Goal: Task Accomplishment & Management: Complete application form

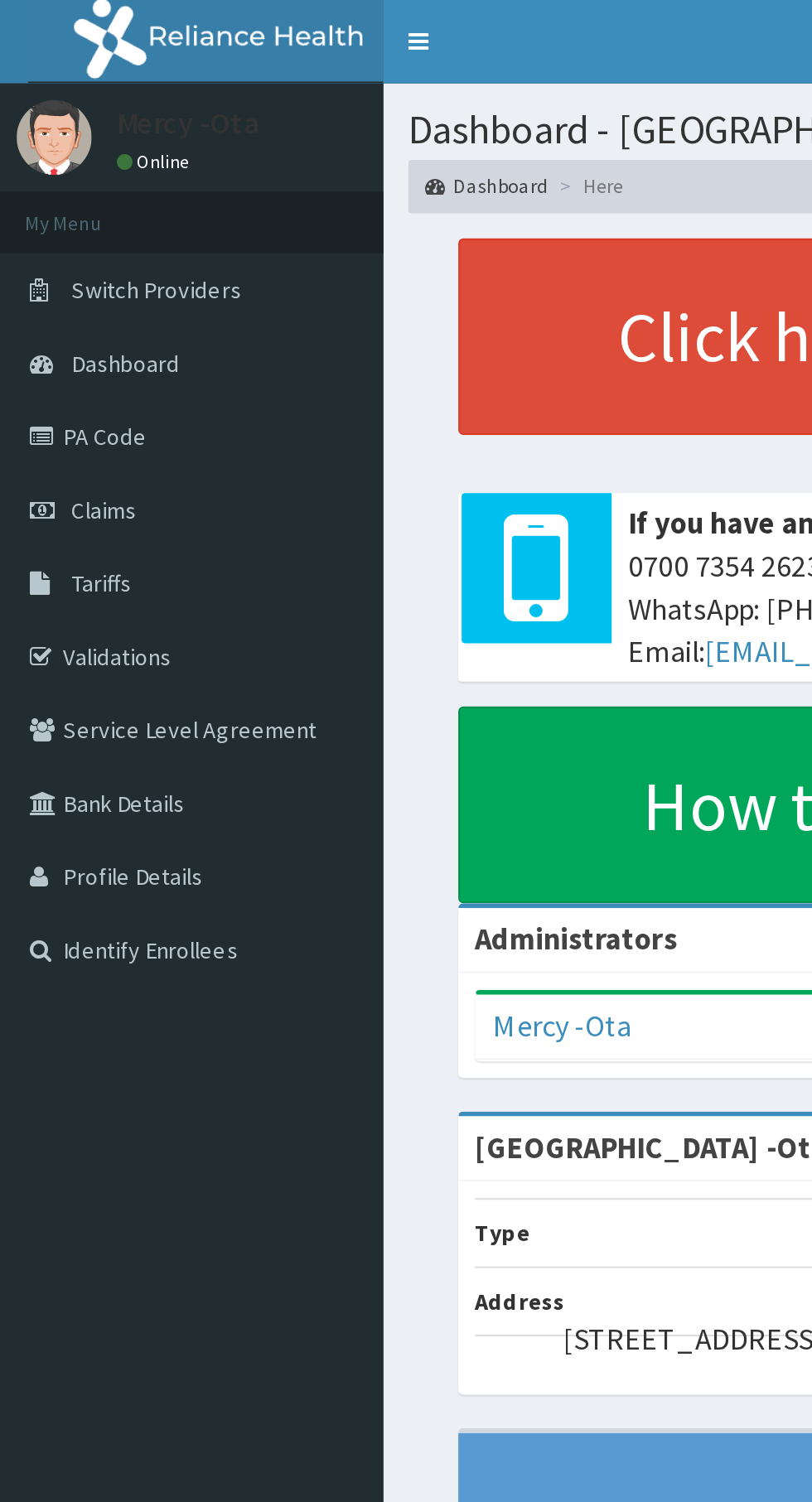
click at [81, 231] on link "PA Code" at bounding box center [95, 217] width 190 height 37
click at [97, 221] on link "PA Code" at bounding box center [95, 217] width 190 height 37
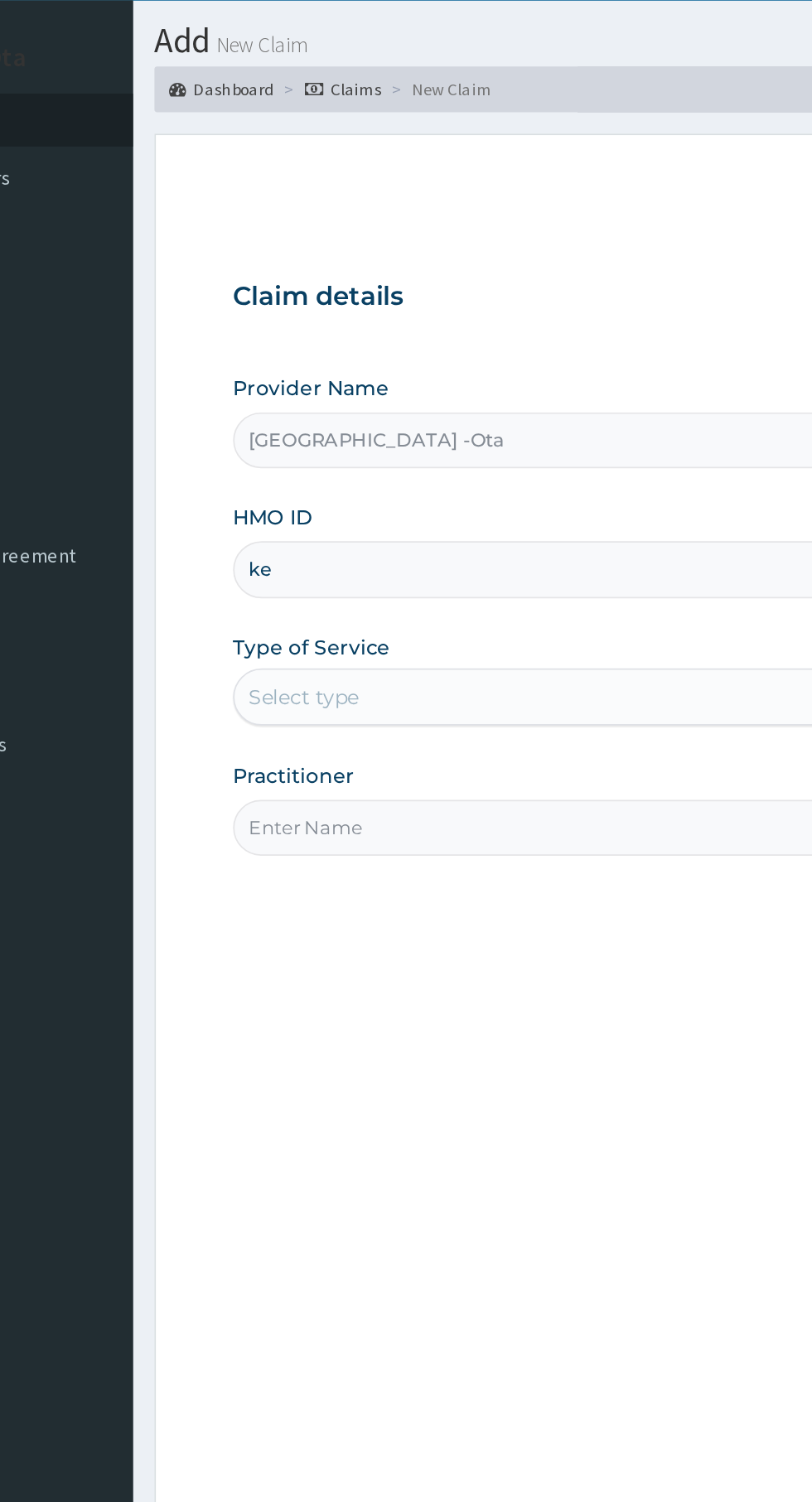
click at [362, 364] on input "ke" at bounding box center [500, 371] width 505 height 33
type input "ker/10162/b"
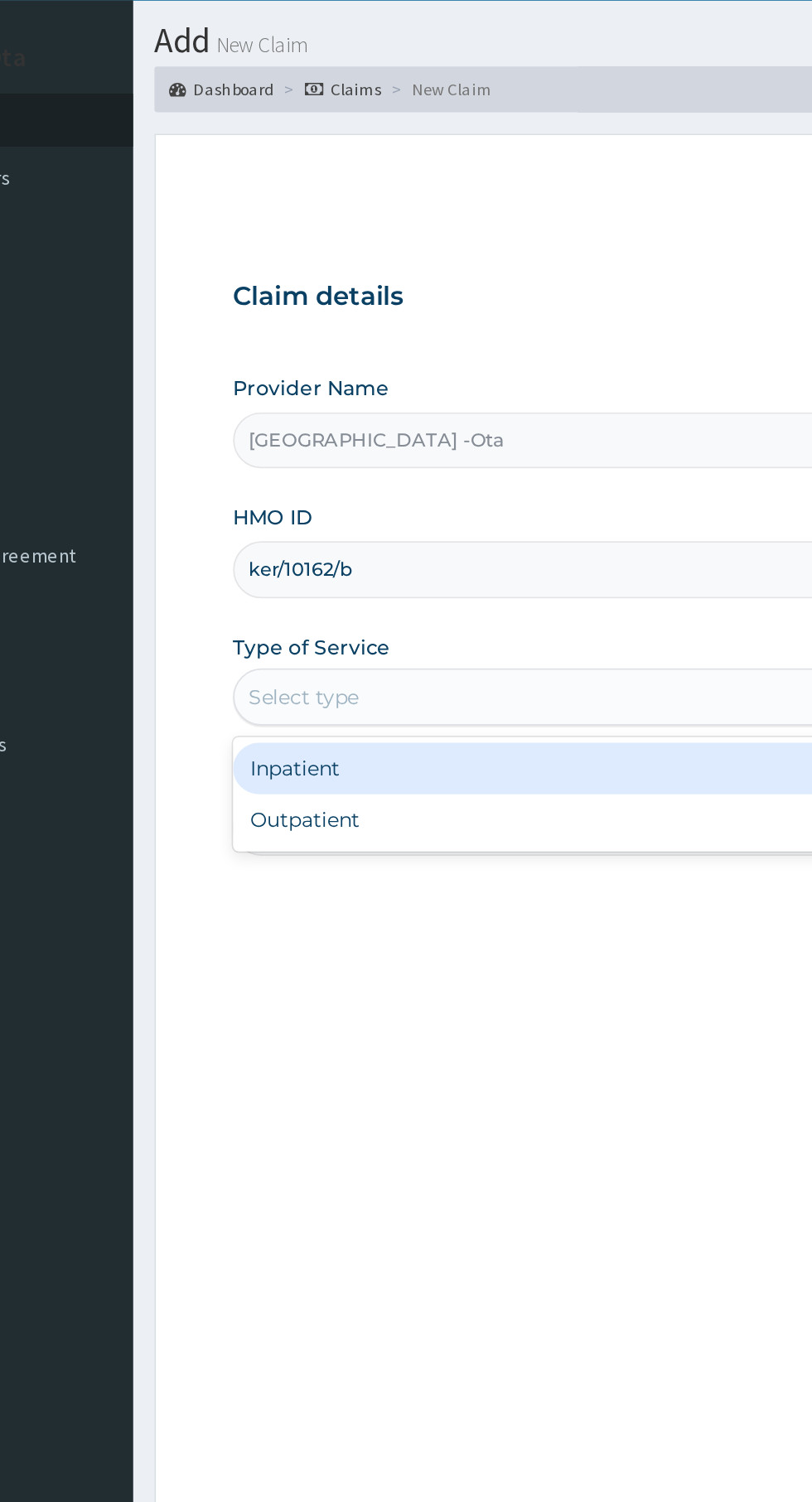
click at [295, 520] on div "Outpatient" at bounding box center [449, 516] width 402 height 30
type input "1"
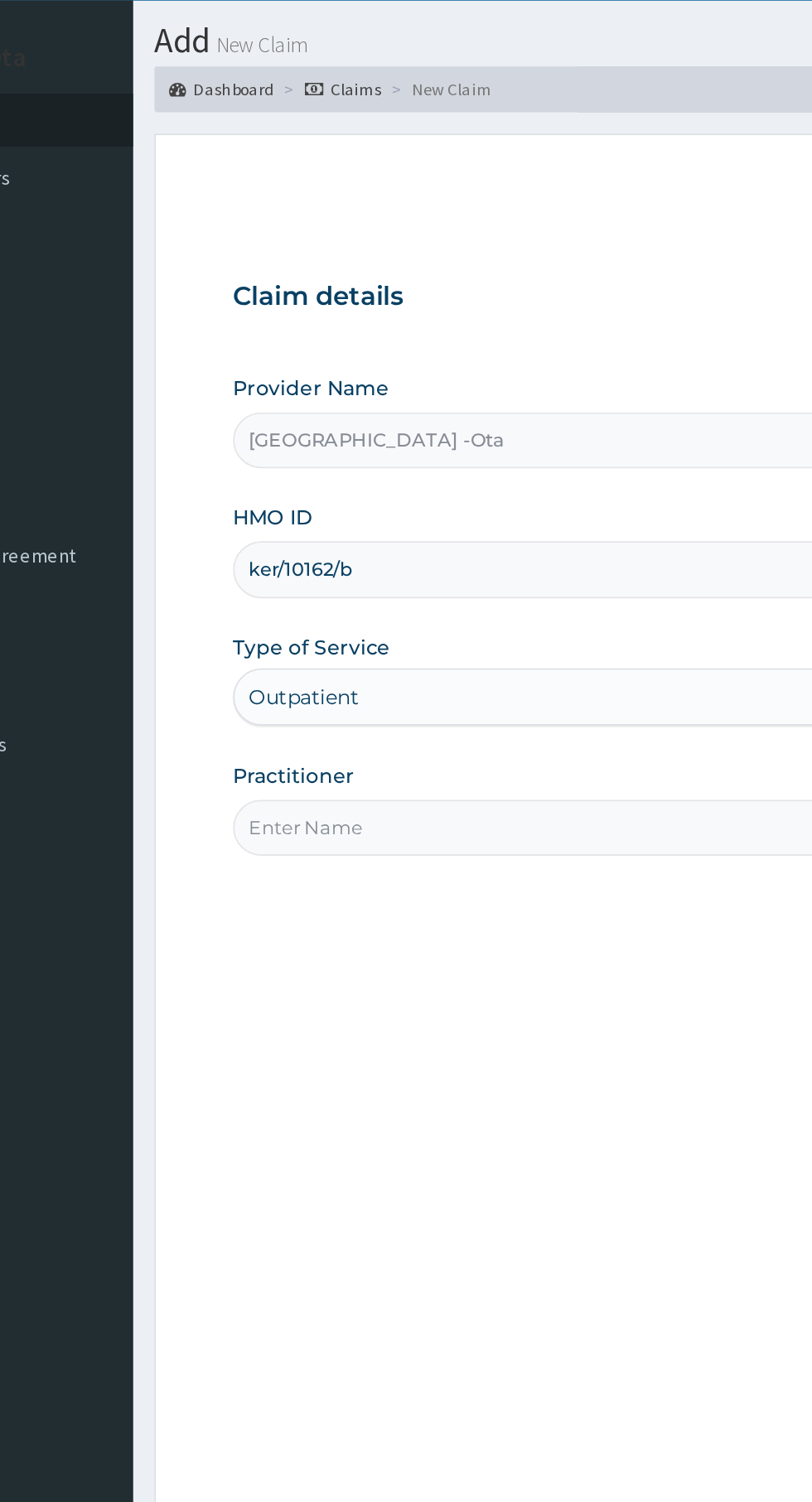
click at [474, 520] on input "Practitioner" at bounding box center [500, 521] width 505 height 33
type input "[PERSON_NAME]"
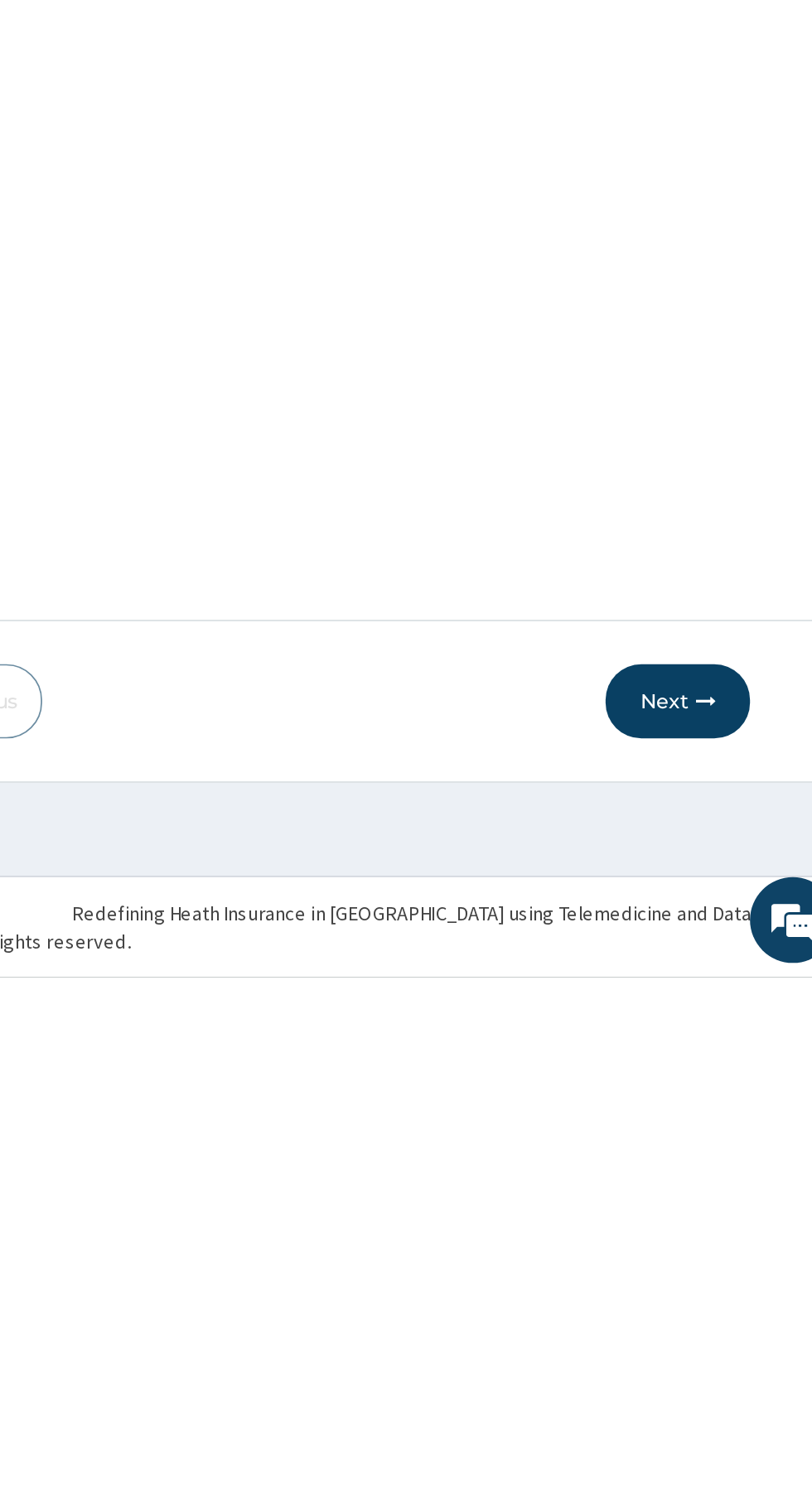
click at [718, 1348] on button "Next" at bounding box center [712, 1342] width 84 height 43
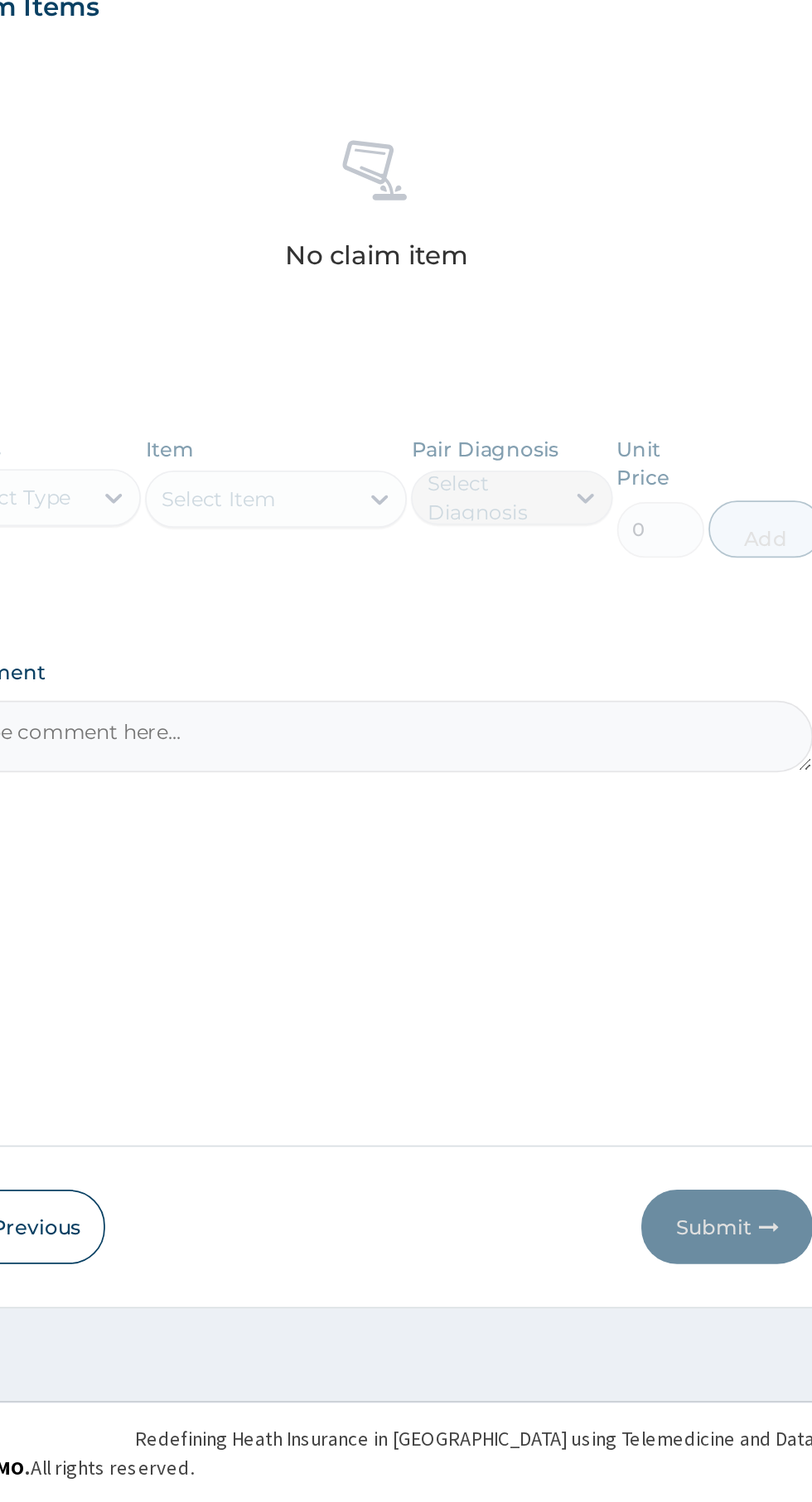
paste textarea "PA/CB2831"
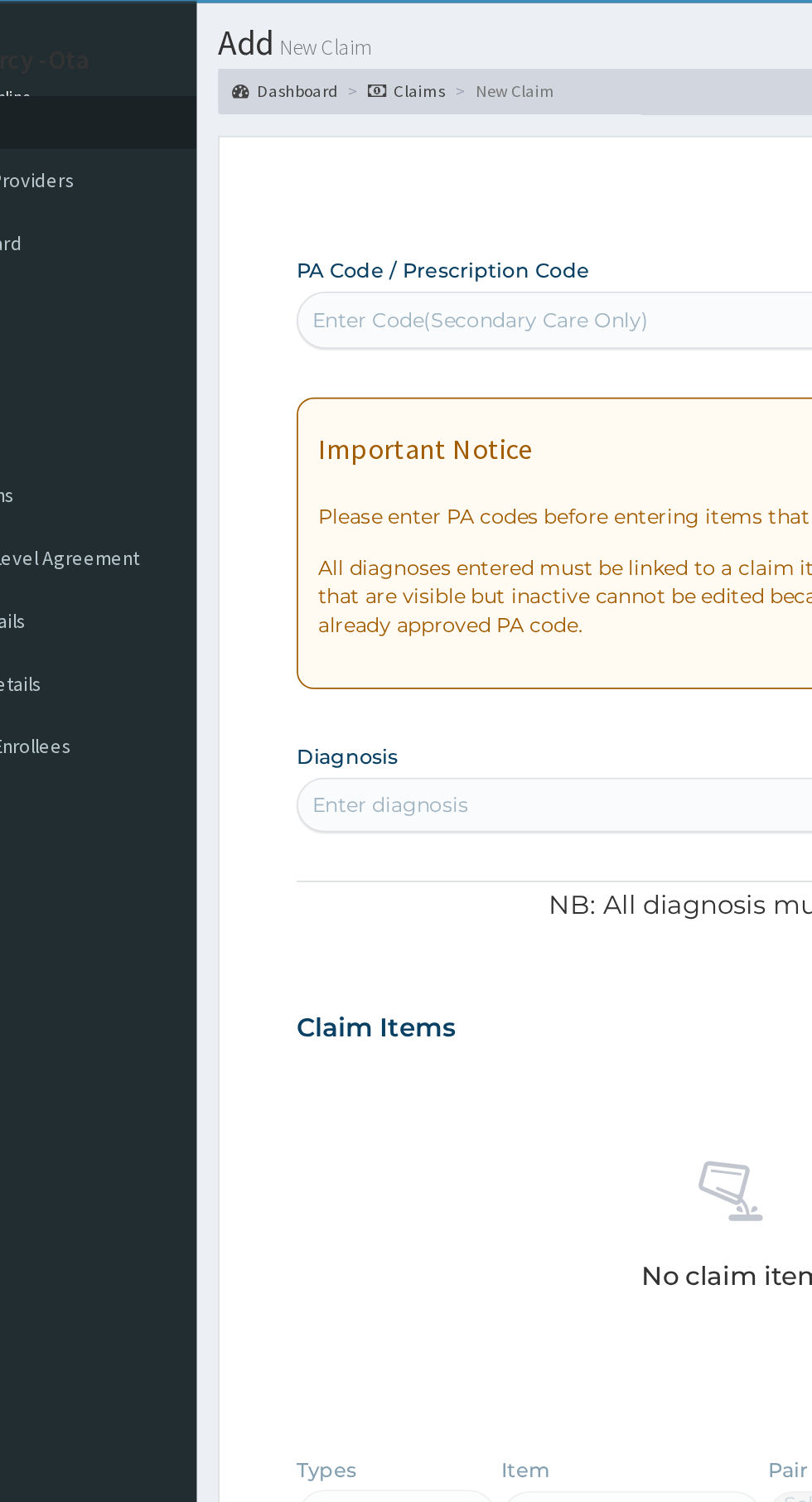
type textarea "PA/CB2831"
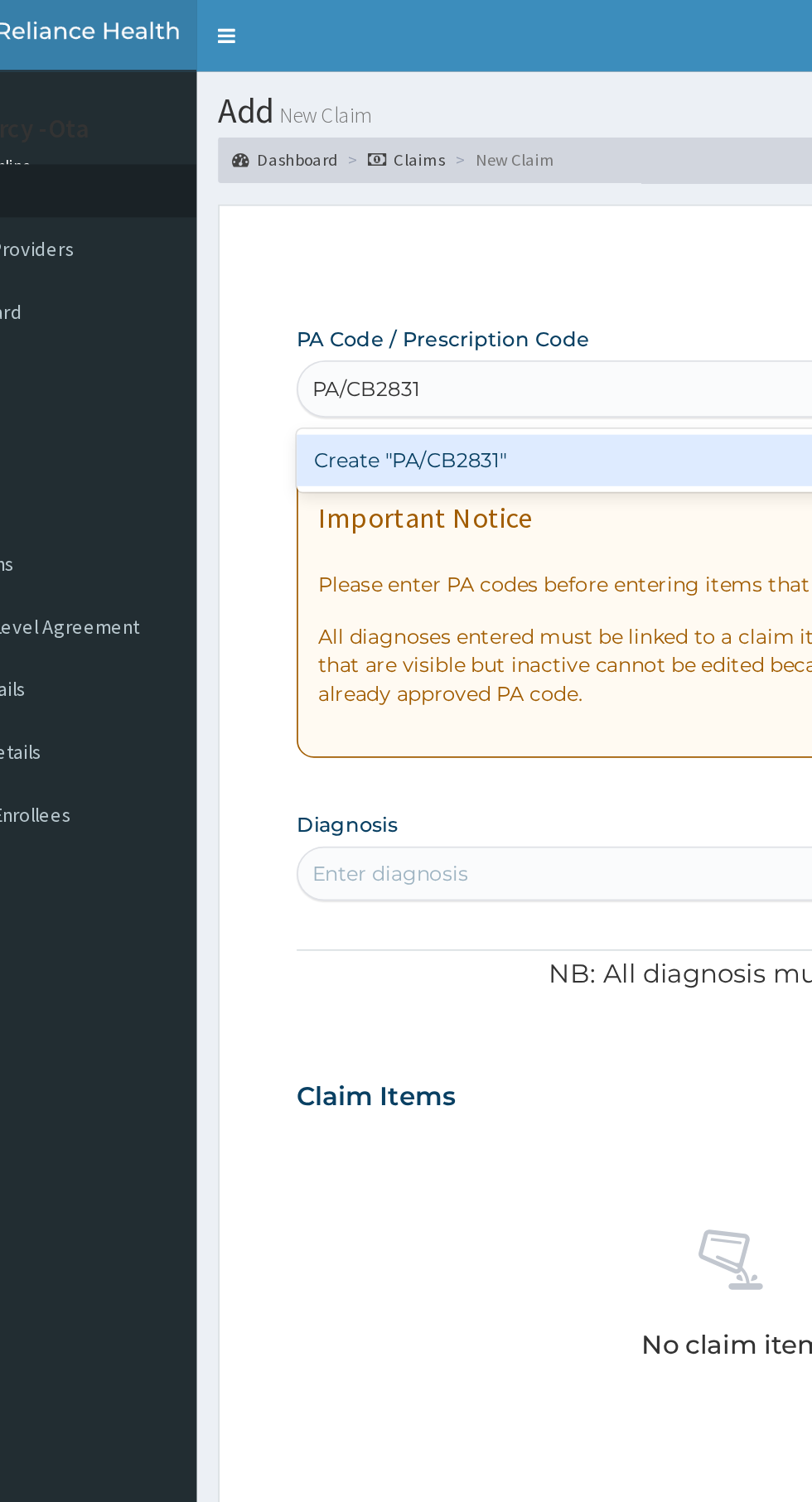
click at [448, 271] on div "Create "PA/CB2831"" at bounding box center [416, 267] width 336 height 30
type input "PA/CB2831"
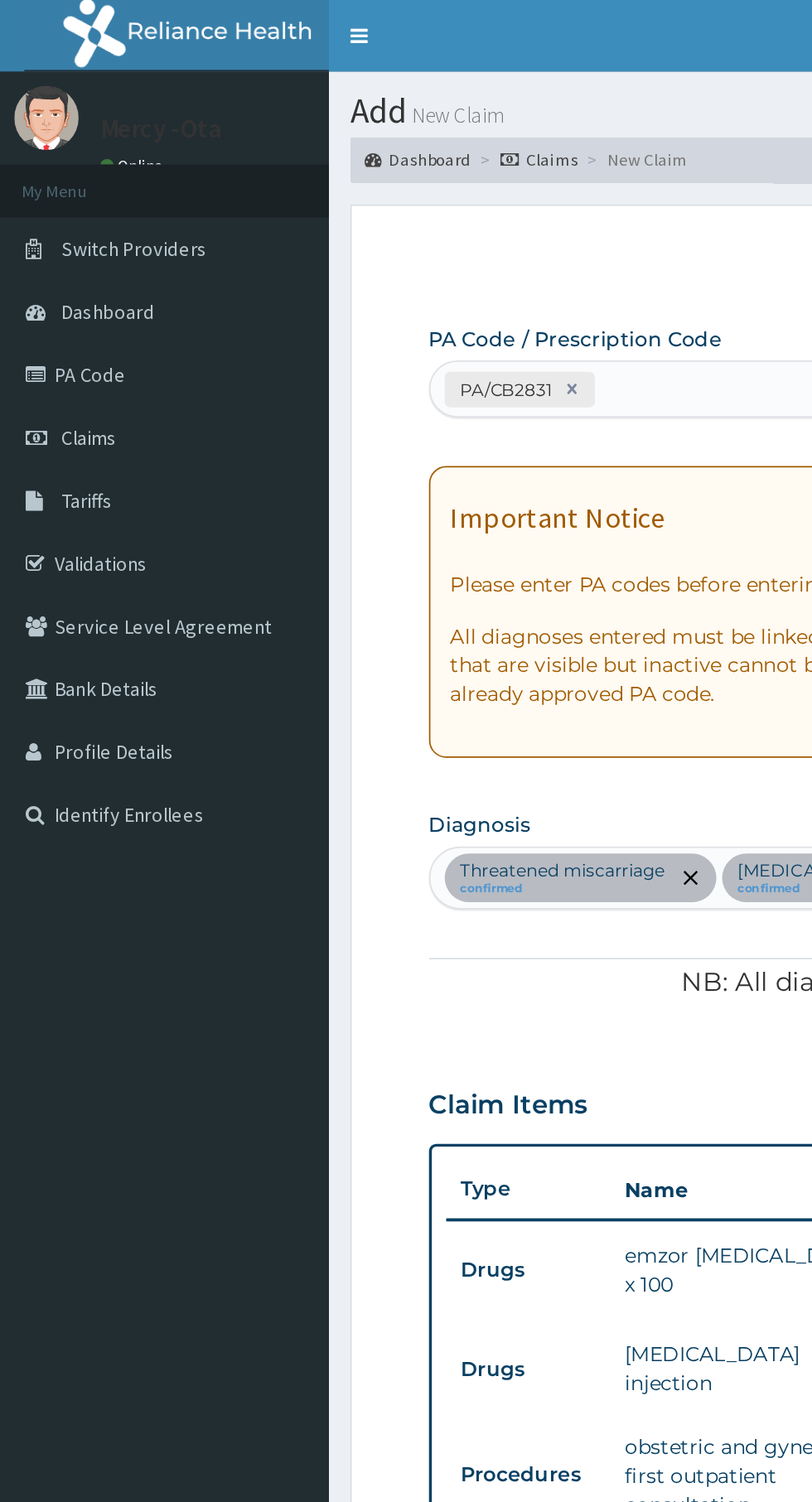
click at [77, 337] on link "Validations" at bounding box center [95, 326] width 190 height 37
